Goal: Task Accomplishment & Management: Complete application form

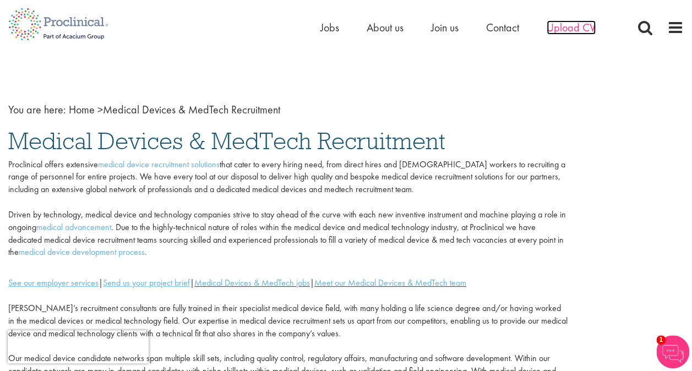
click at [570, 24] on span "Upload CV" at bounding box center [571, 27] width 49 height 14
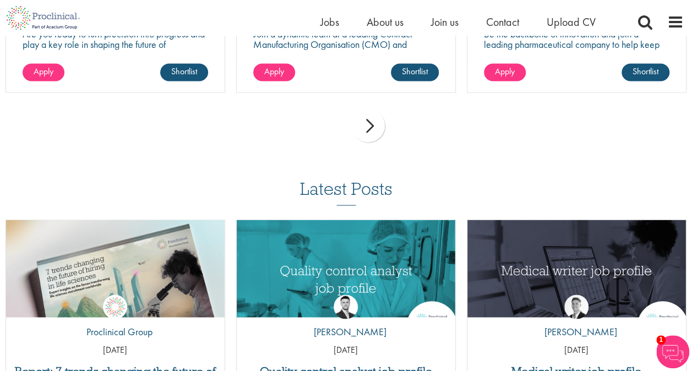
scroll to position [935, 0]
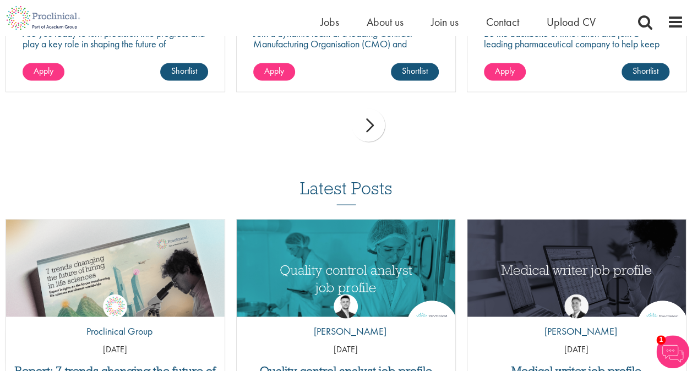
click at [368, 129] on div "next" at bounding box center [368, 124] width 33 height 33
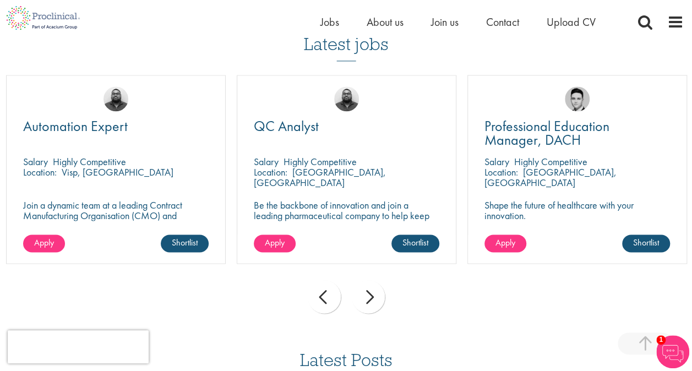
scroll to position [763, 0]
click at [347, 304] on div "prev next" at bounding box center [346, 299] width 692 height 48
click at [368, 292] on div "next" at bounding box center [368, 297] width 33 height 33
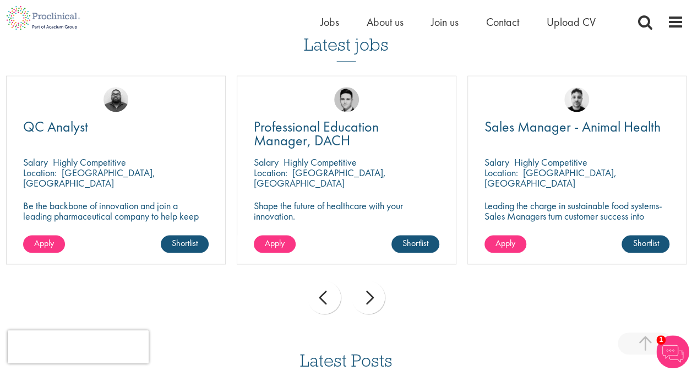
click at [368, 292] on div "next" at bounding box center [368, 297] width 33 height 33
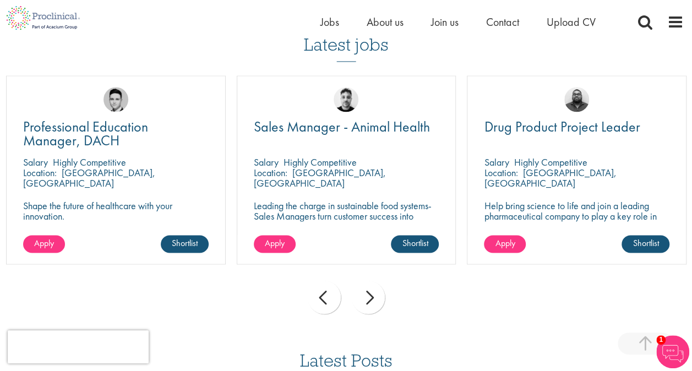
click at [368, 292] on div "next" at bounding box center [368, 297] width 33 height 33
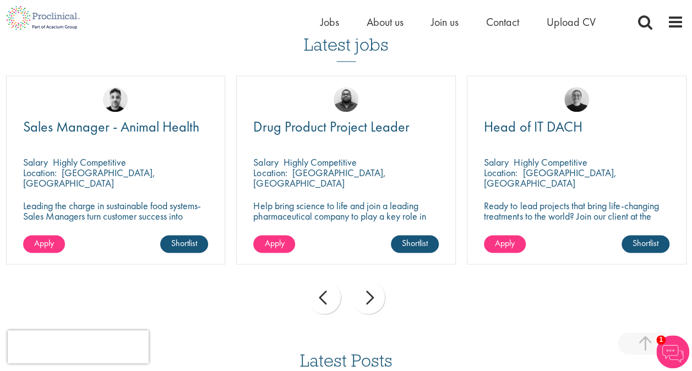
click at [368, 292] on div "next" at bounding box center [368, 297] width 33 height 33
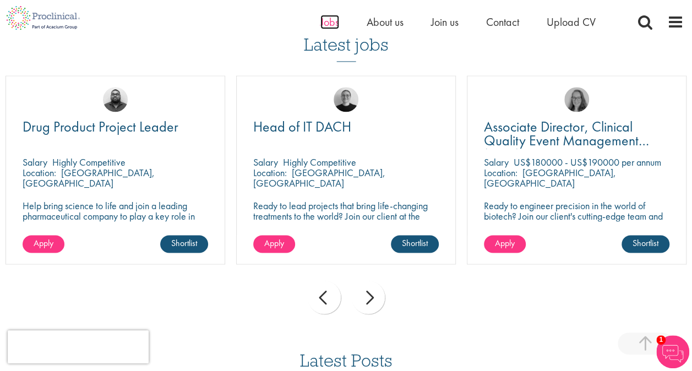
click at [332, 22] on span "Jobs" at bounding box center [329, 22] width 19 height 14
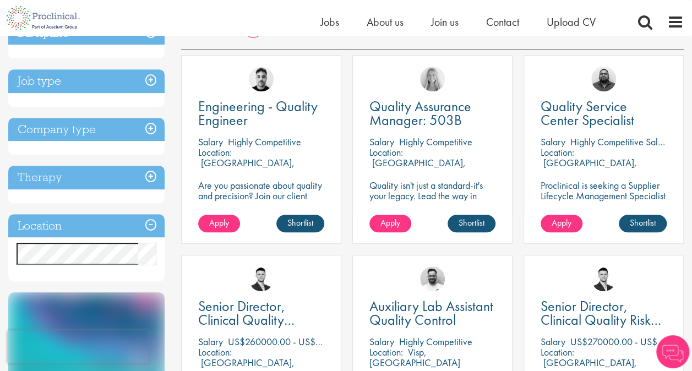
scroll to position [194, 0]
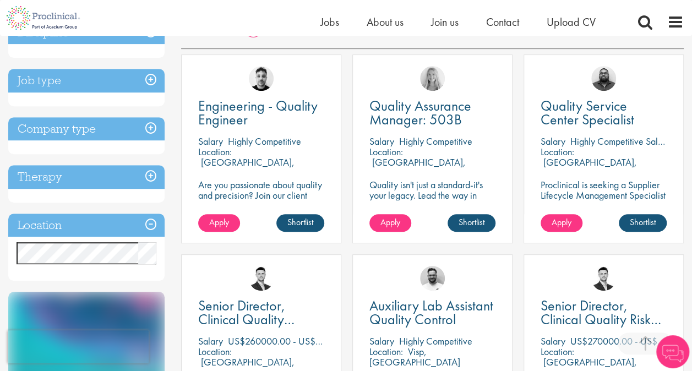
click at [141, 224] on h3 "Location" at bounding box center [86, 226] width 156 height 24
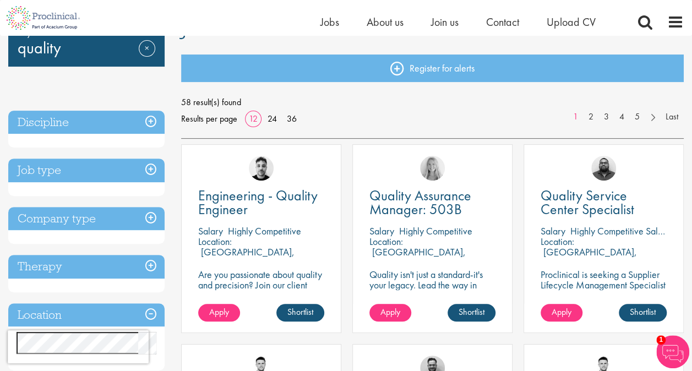
scroll to position [101, 0]
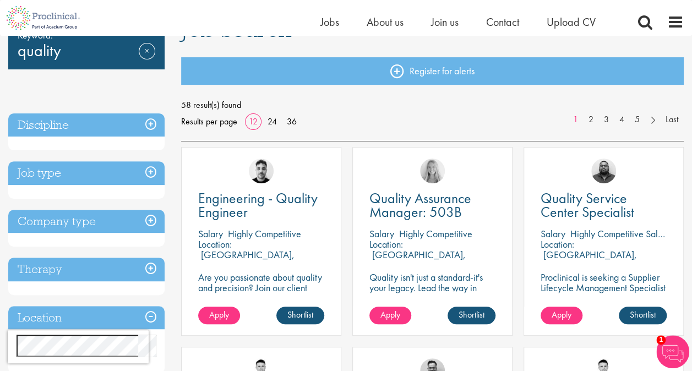
click at [151, 167] on h3 "Job type" at bounding box center [86, 173] width 156 height 24
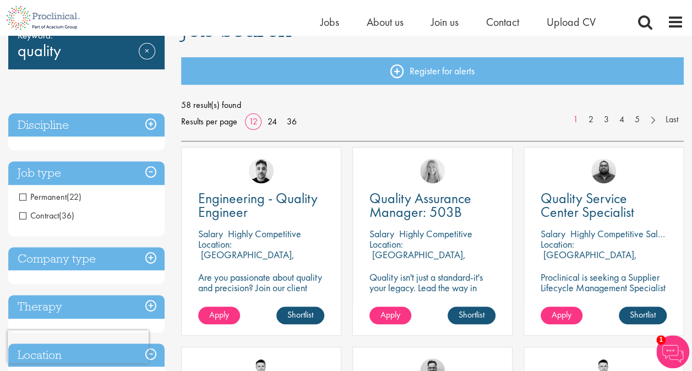
click at [23, 194] on span "Permanent" at bounding box center [42, 197] width 47 height 12
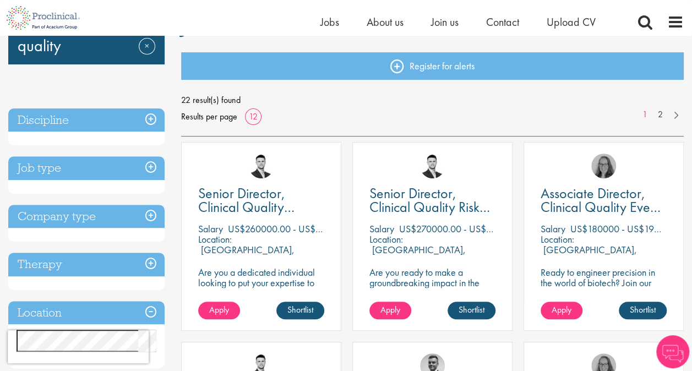
scroll to position [107, 0]
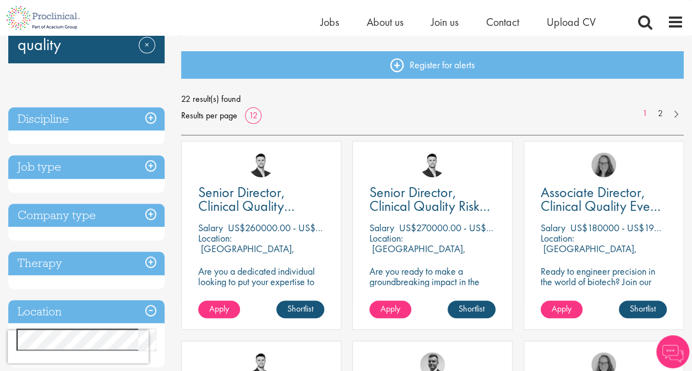
click at [152, 114] on h3 "Discipline" at bounding box center [86, 119] width 156 height 24
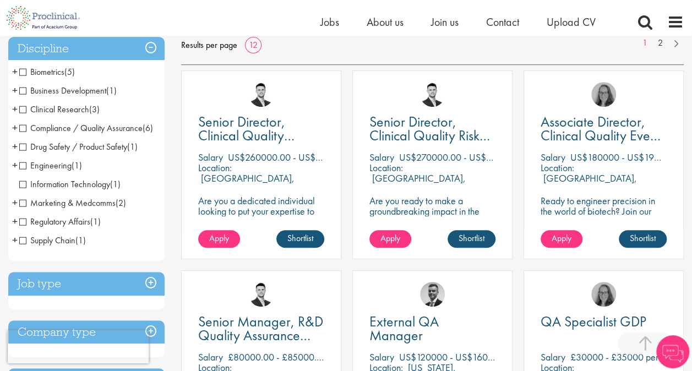
scroll to position [167, 0]
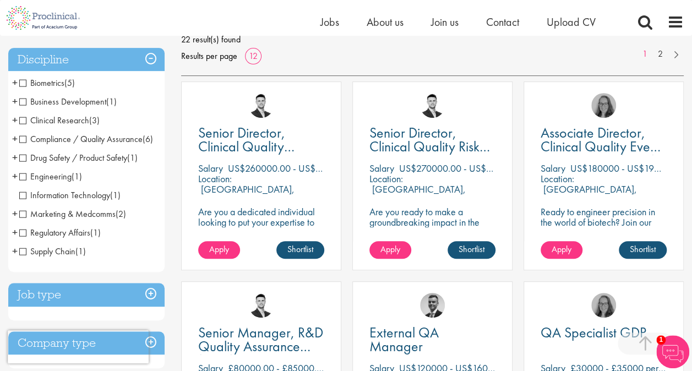
click at [151, 52] on h3 "Discipline" at bounding box center [86, 60] width 156 height 24
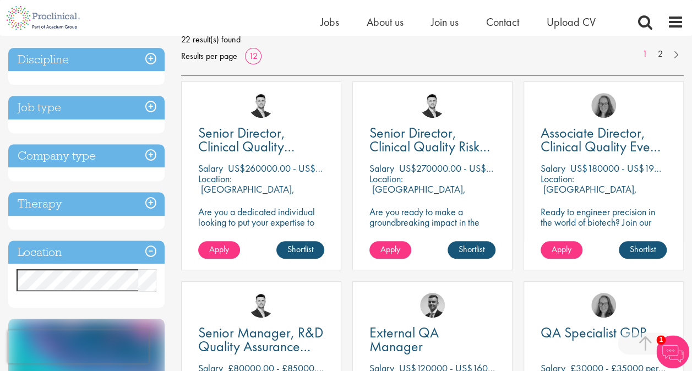
click at [149, 148] on h3 "Company type" at bounding box center [86, 156] width 156 height 24
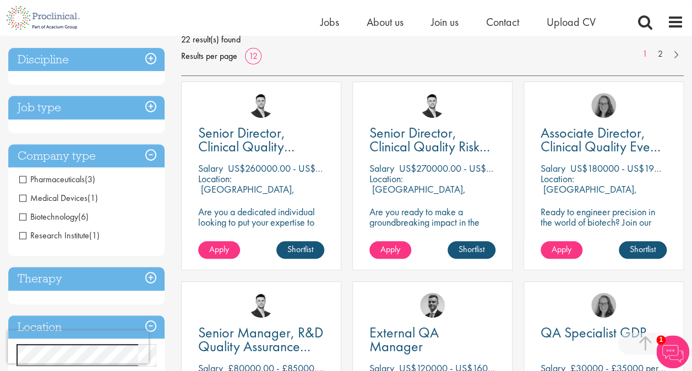
click at [153, 155] on h3 "Company type" at bounding box center [86, 156] width 156 height 24
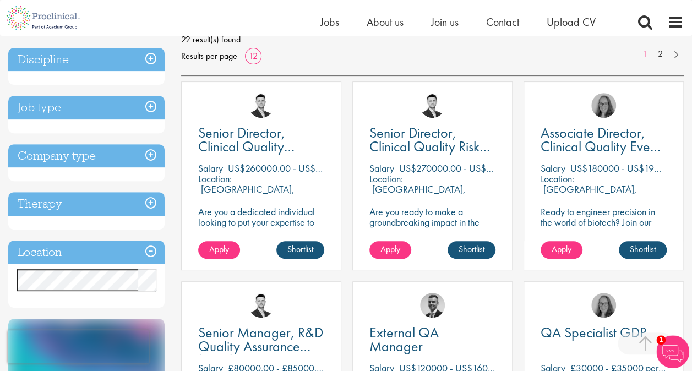
scroll to position [230, 0]
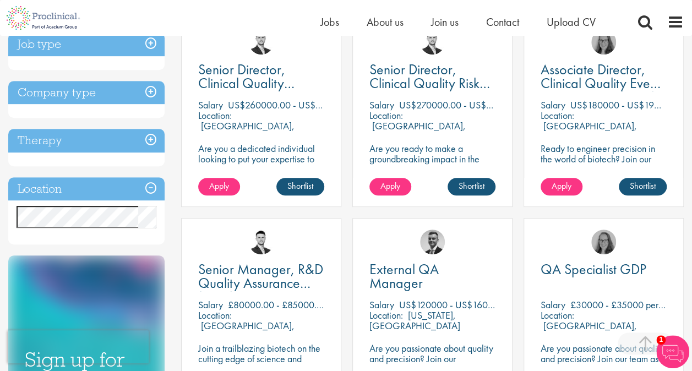
click at [151, 137] on h3 "Therapy" at bounding box center [86, 141] width 156 height 24
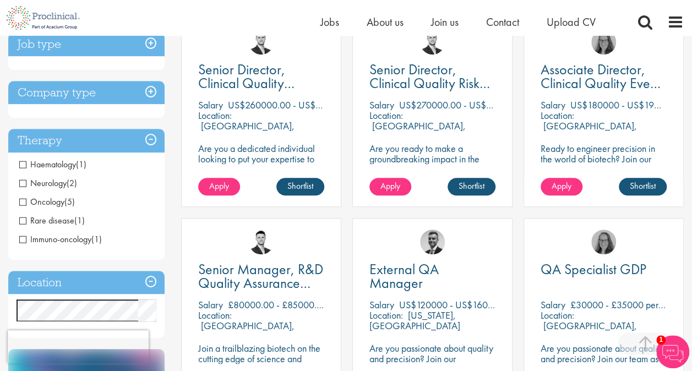
click at [151, 138] on h3 "Therapy" at bounding box center [86, 141] width 156 height 24
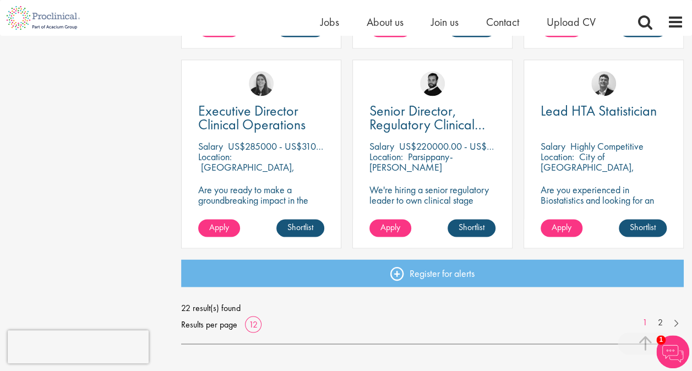
scroll to position [789, 0]
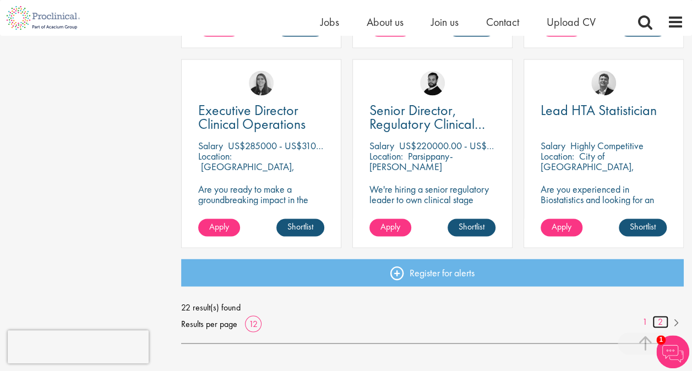
click at [658, 317] on link "2" at bounding box center [660, 321] width 16 height 13
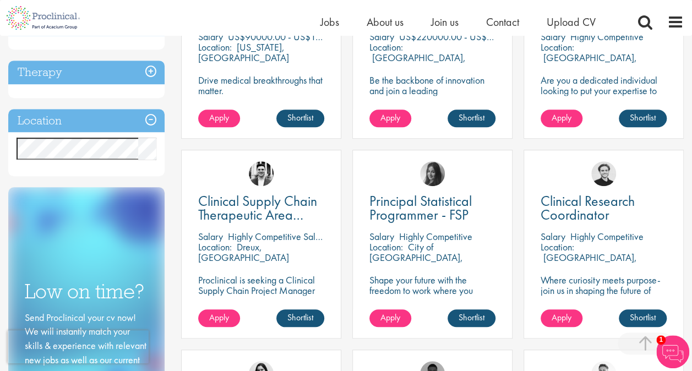
scroll to position [42, 0]
